Goal: Navigation & Orientation: Find specific page/section

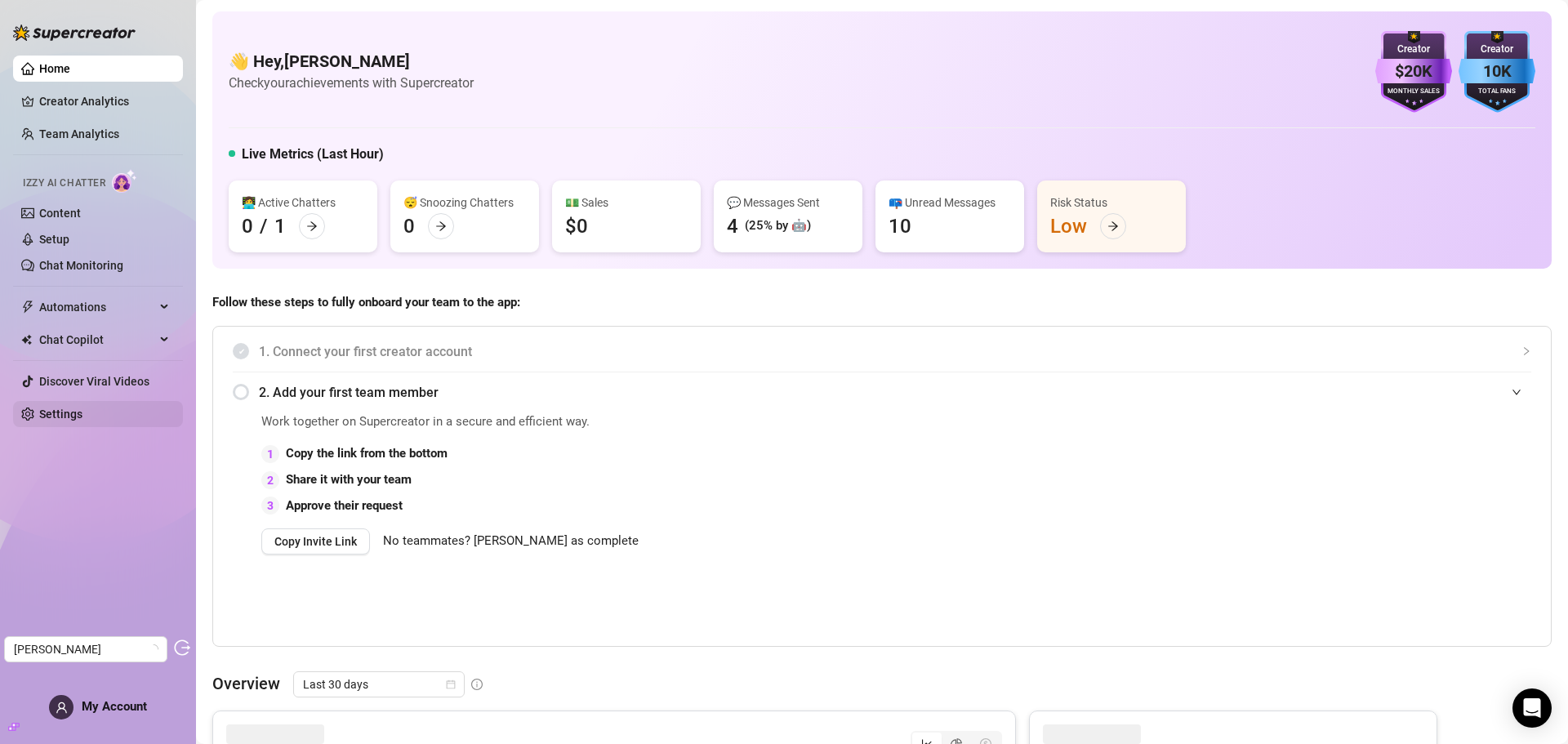
click at [58, 414] on link "Settings" at bounding box center [61, 413] width 43 height 13
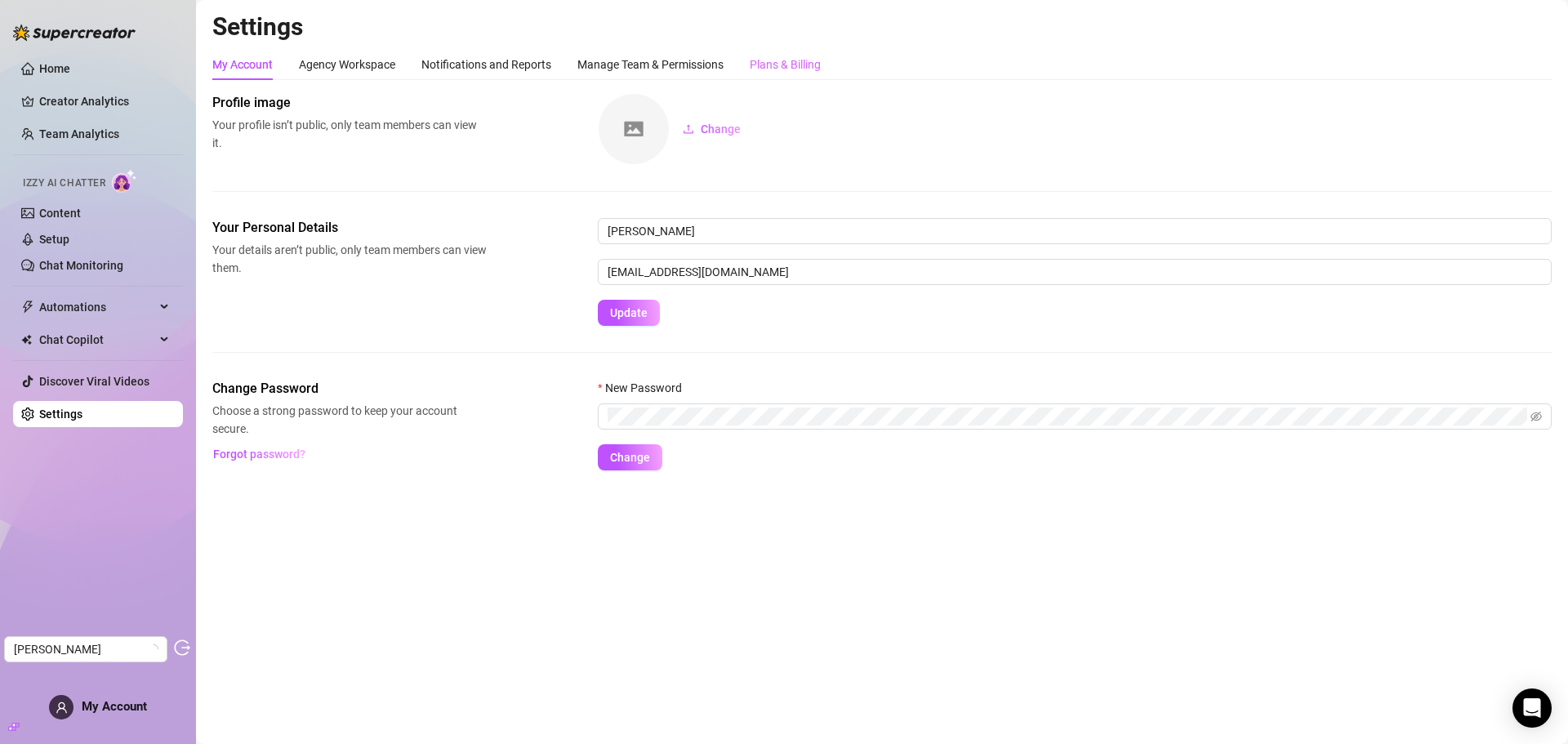
click at [780, 55] on div "Plans & Billing" at bounding box center [785, 64] width 71 height 31
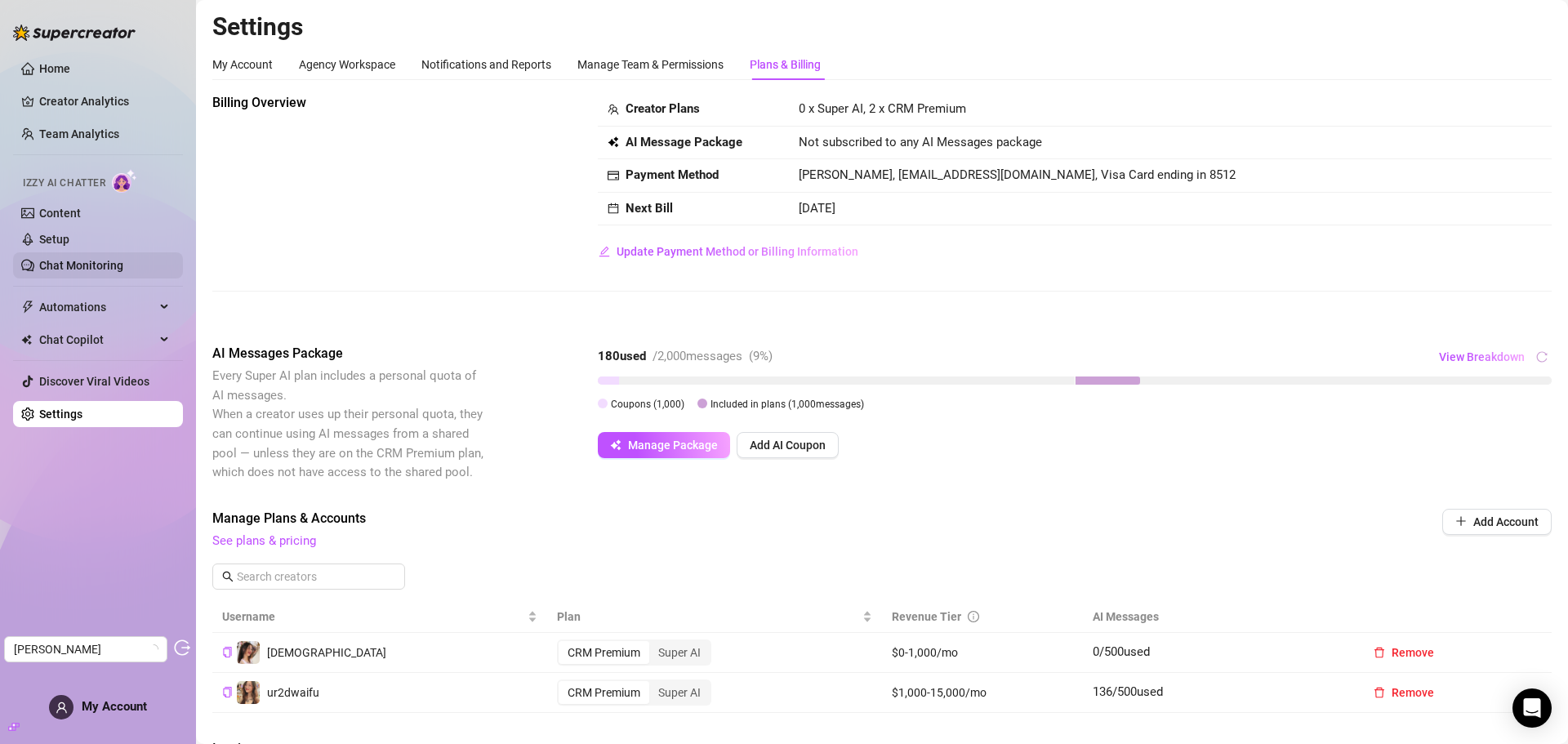
click at [78, 259] on link "Chat Monitoring" at bounding box center [81, 265] width 84 height 13
